Goal: Task Accomplishment & Management: Complete application form

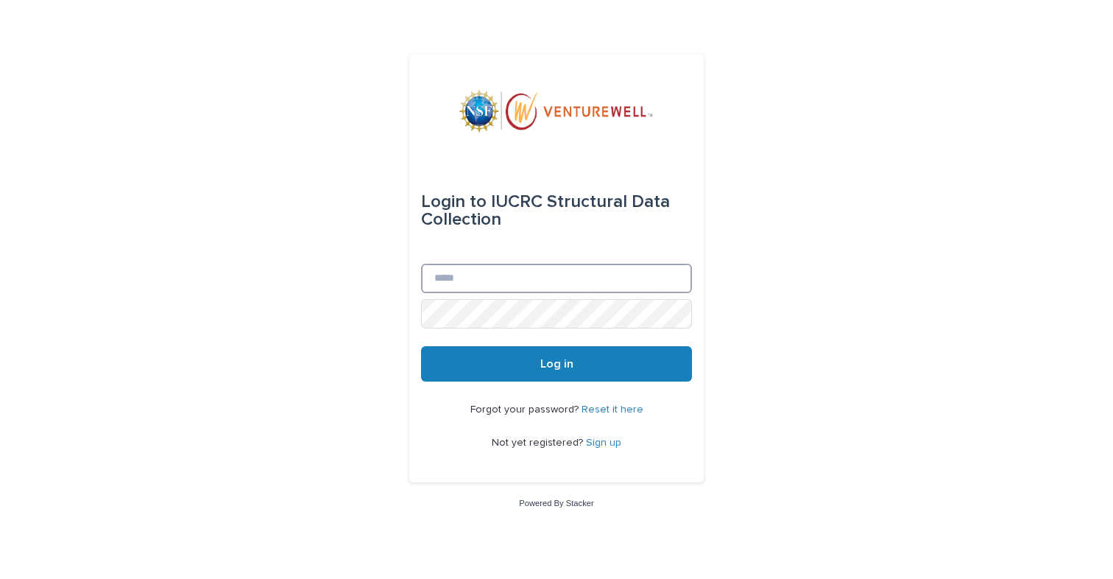
click at [612, 278] on input "Email" at bounding box center [556, 278] width 271 height 29
type input "**********"
click at [421, 346] on button "Log in" at bounding box center [556, 363] width 271 height 35
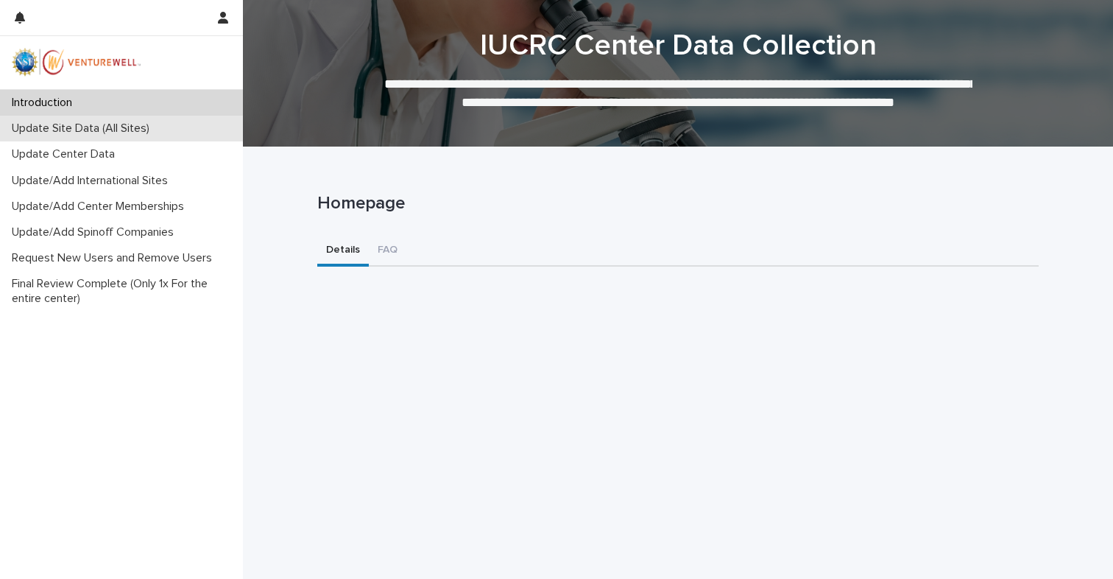
click at [136, 128] on p "Update Site Data (All Sites)" at bounding box center [83, 129] width 155 height 14
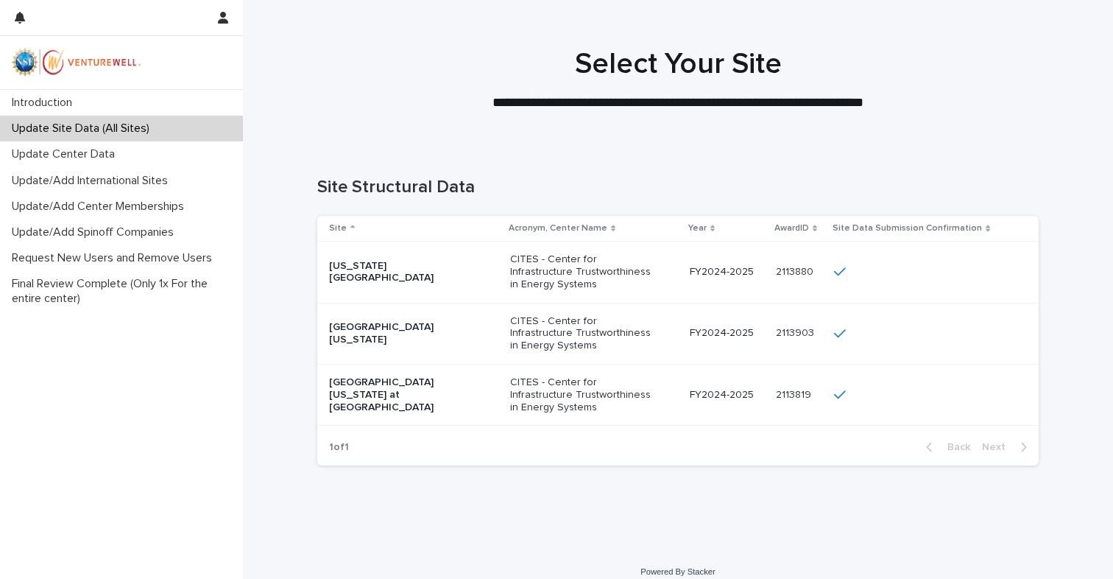
click at [438, 329] on p "[GEOGRAPHIC_DATA][US_STATE]" at bounding box center [402, 333] width 147 height 25
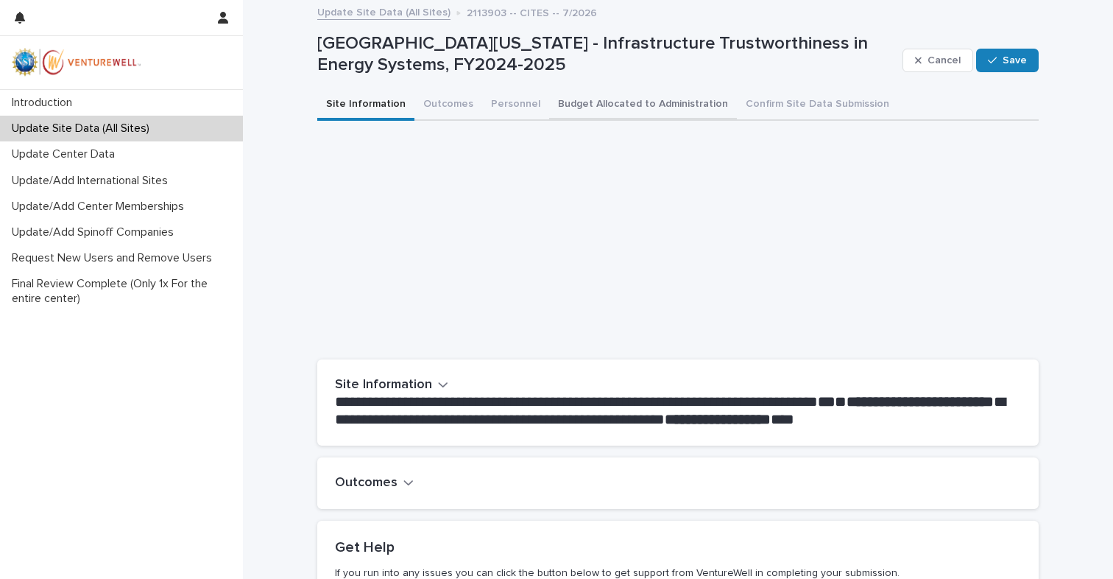
click at [658, 106] on button "Budget Allocated to Administration" at bounding box center [643, 105] width 188 height 31
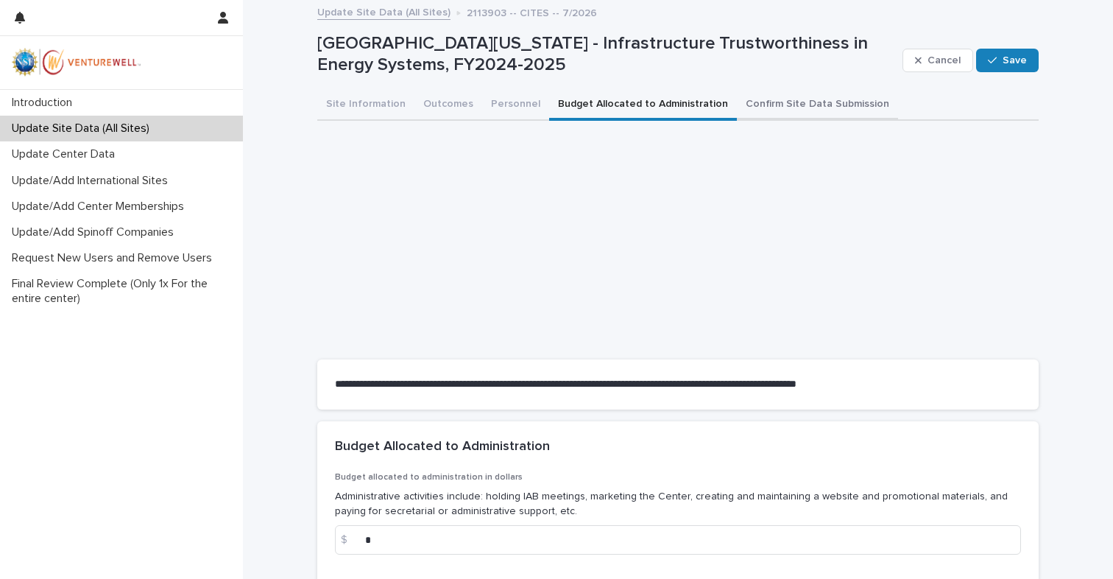
click at [787, 105] on button "Confirm Site Data Submission" at bounding box center [817, 105] width 161 height 31
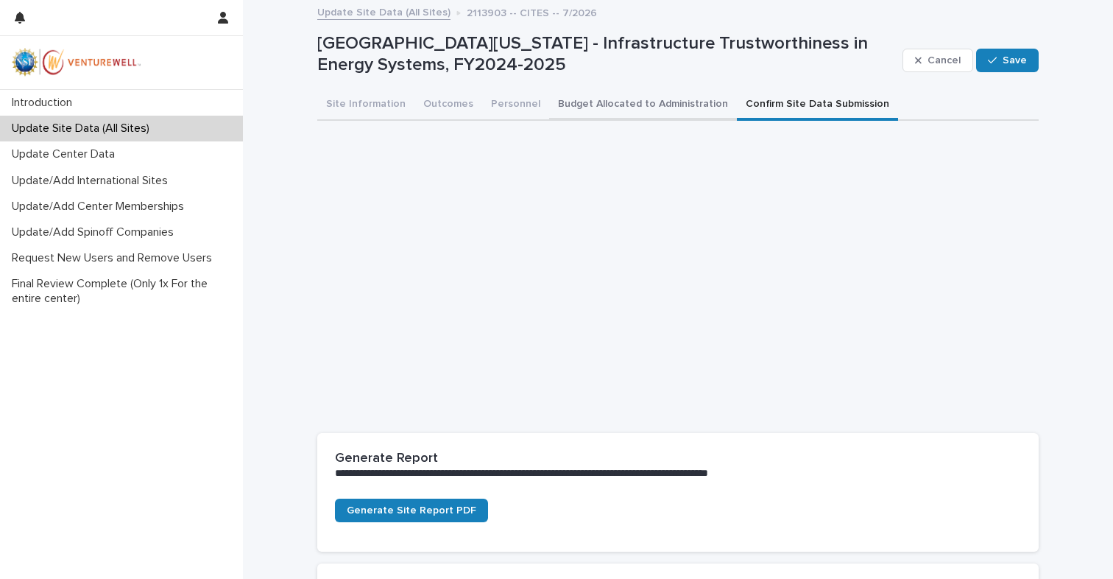
click at [665, 110] on button "Budget Allocated to Administration" at bounding box center [643, 105] width 188 height 31
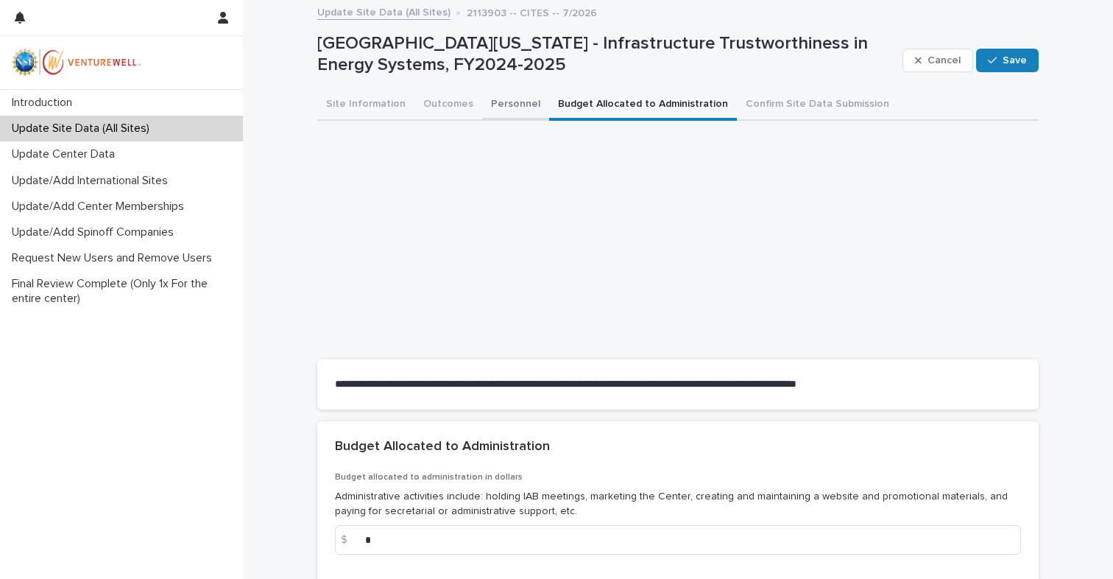
click at [503, 105] on button "Personnel" at bounding box center [515, 105] width 67 height 31
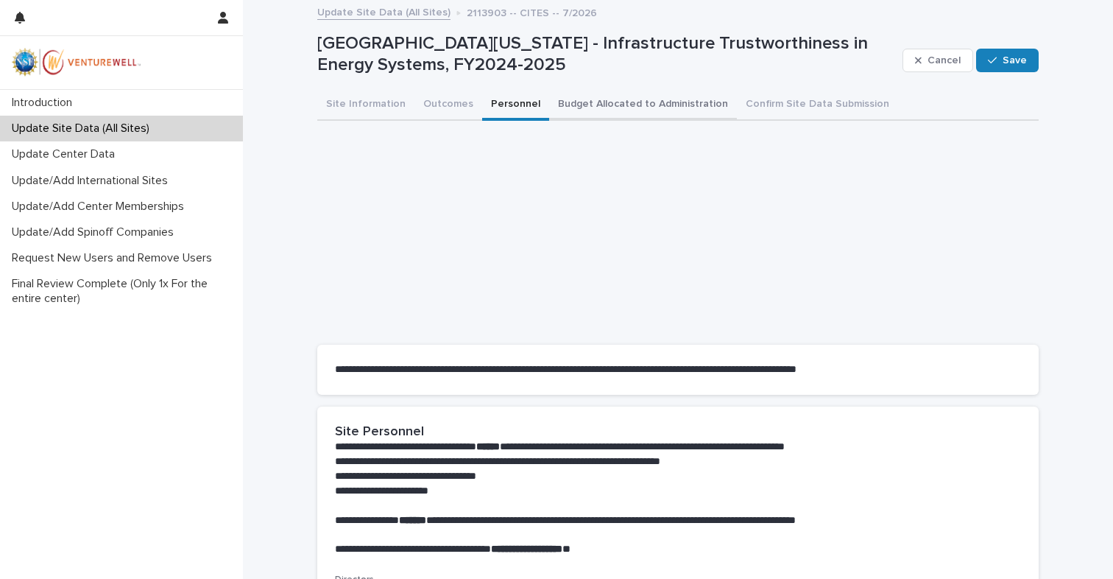
click at [667, 97] on button "Budget Allocated to Administration" at bounding box center [643, 105] width 188 height 31
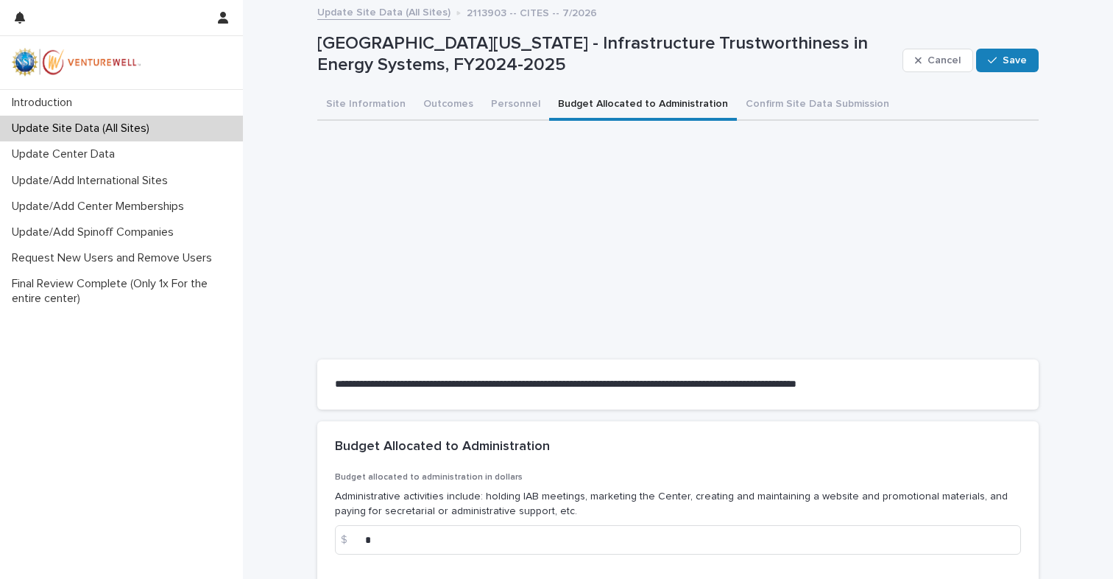
scroll to position [133, 0]
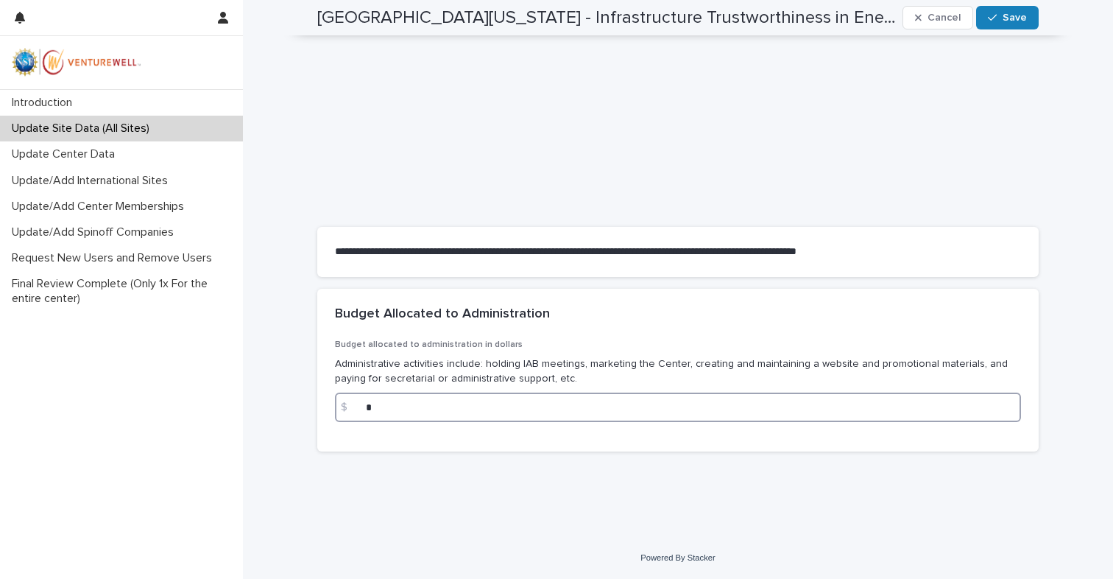
click at [600, 417] on input "*" at bounding box center [678, 406] width 686 height 29
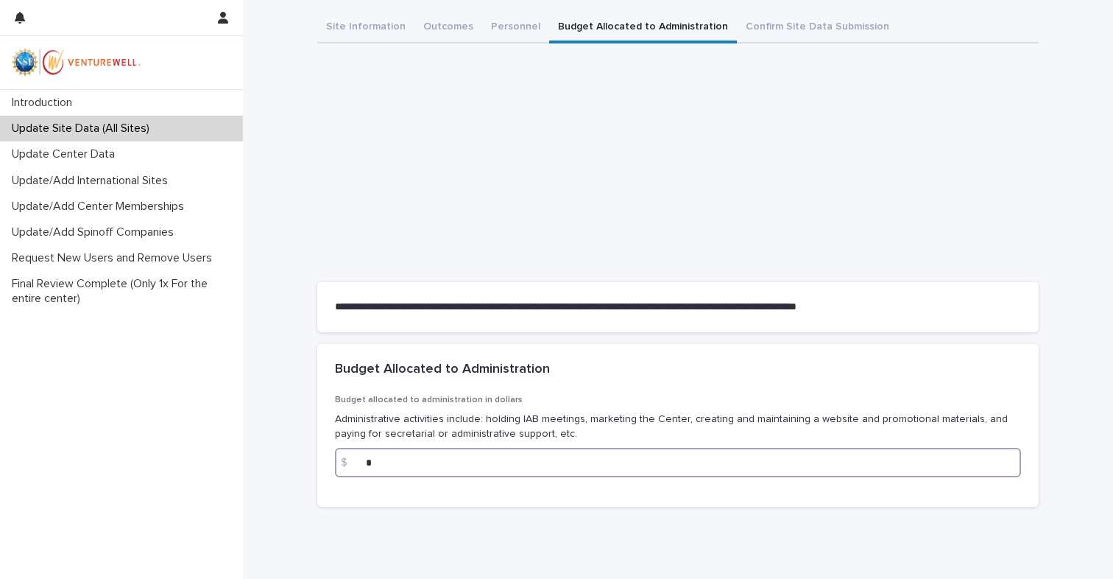
scroll to position [96, 0]
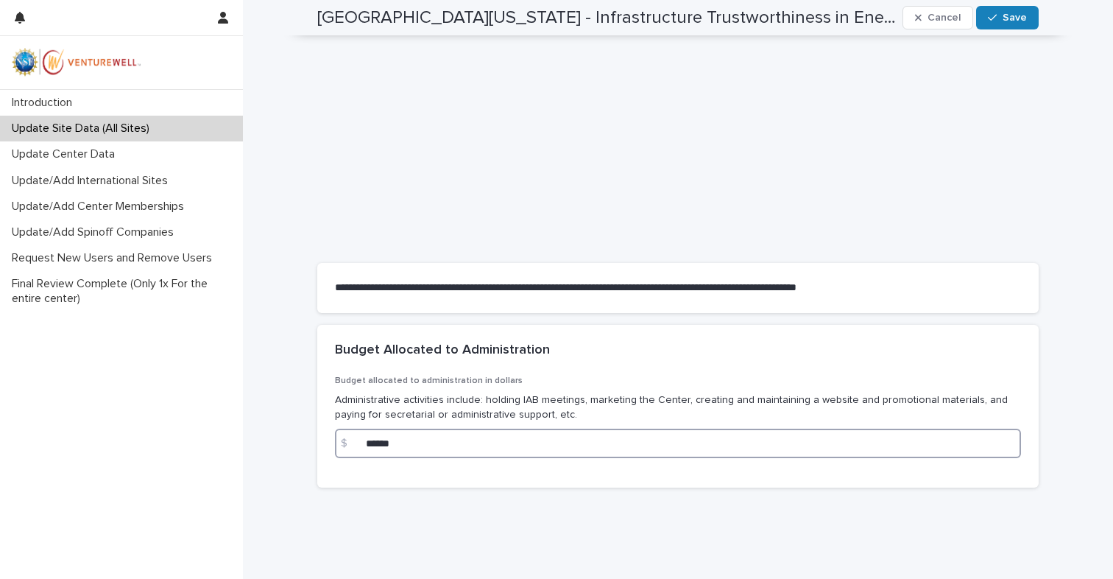
type input "******"
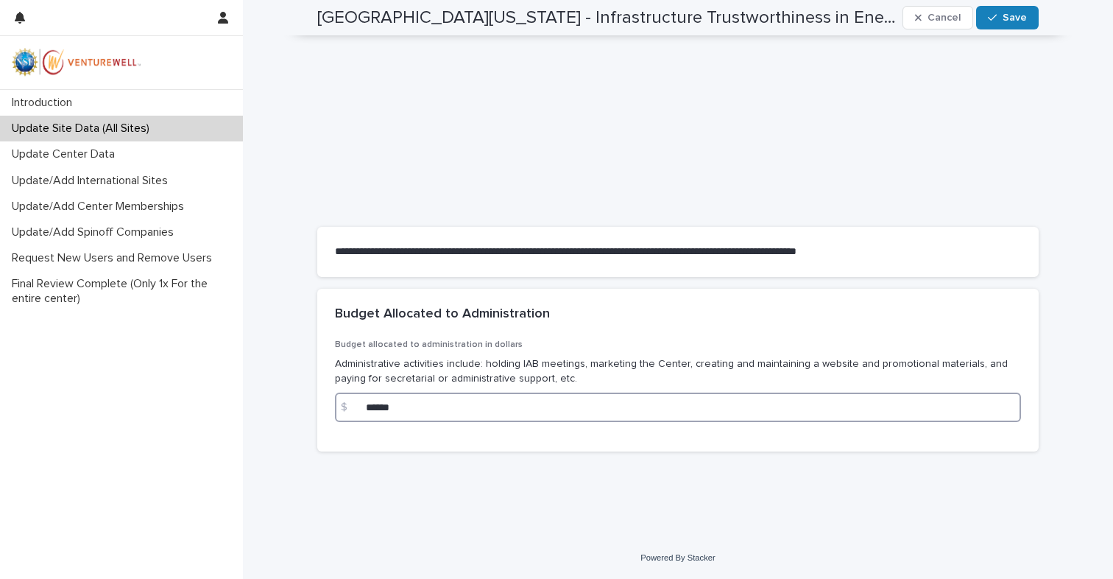
scroll to position [0, 0]
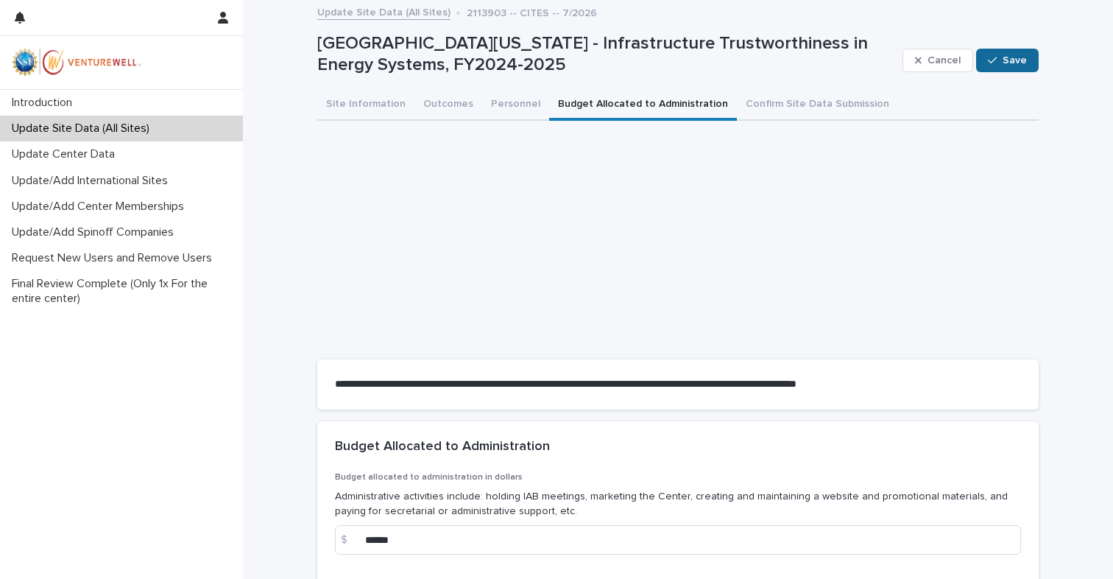
click at [1015, 63] on span "Save" at bounding box center [1015, 60] width 24 height 10
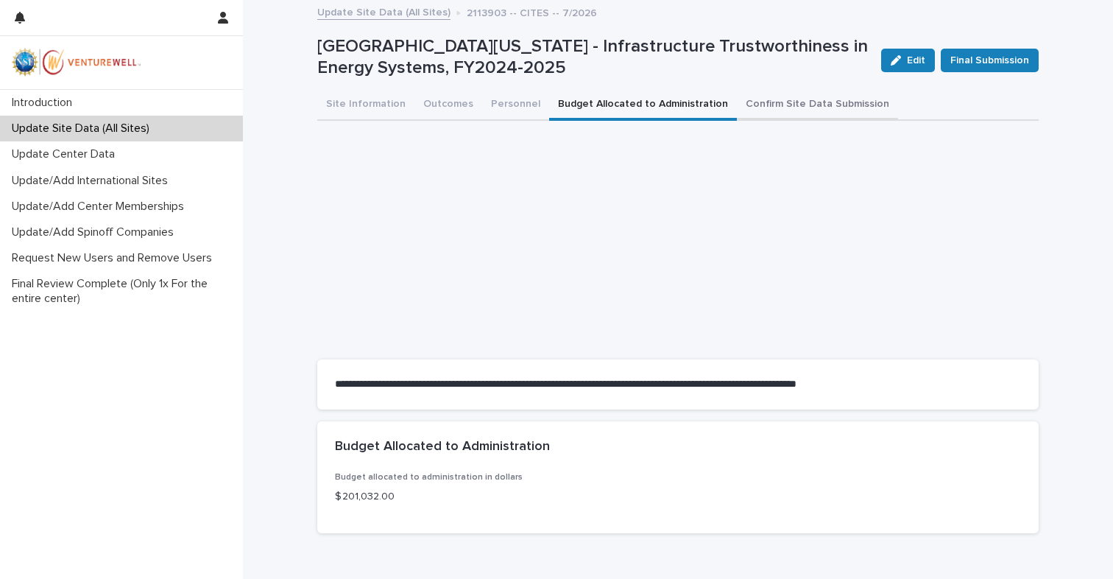
click at [825, 107] on button "Confirm Site Data Submission" at bounding box center [817, 105] width 161 height 31
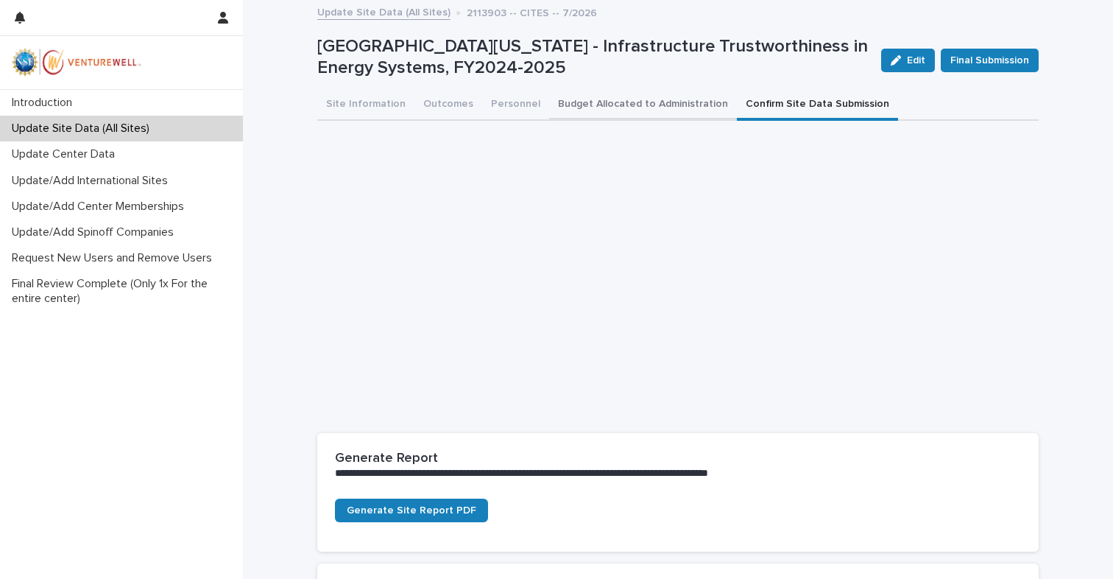
click at [657, 104] on button "Budget Allocated to Administration" at bounding box center [643, 105] width 188 height 31
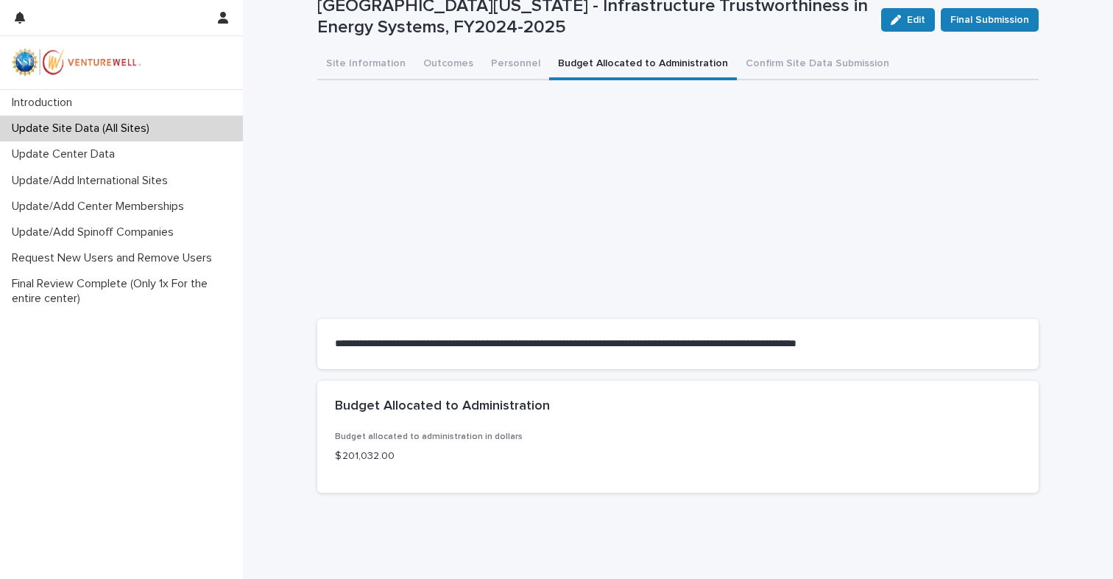
scroll to position [82, 0]
